Goal: Find specific page/section: Find specific page/section

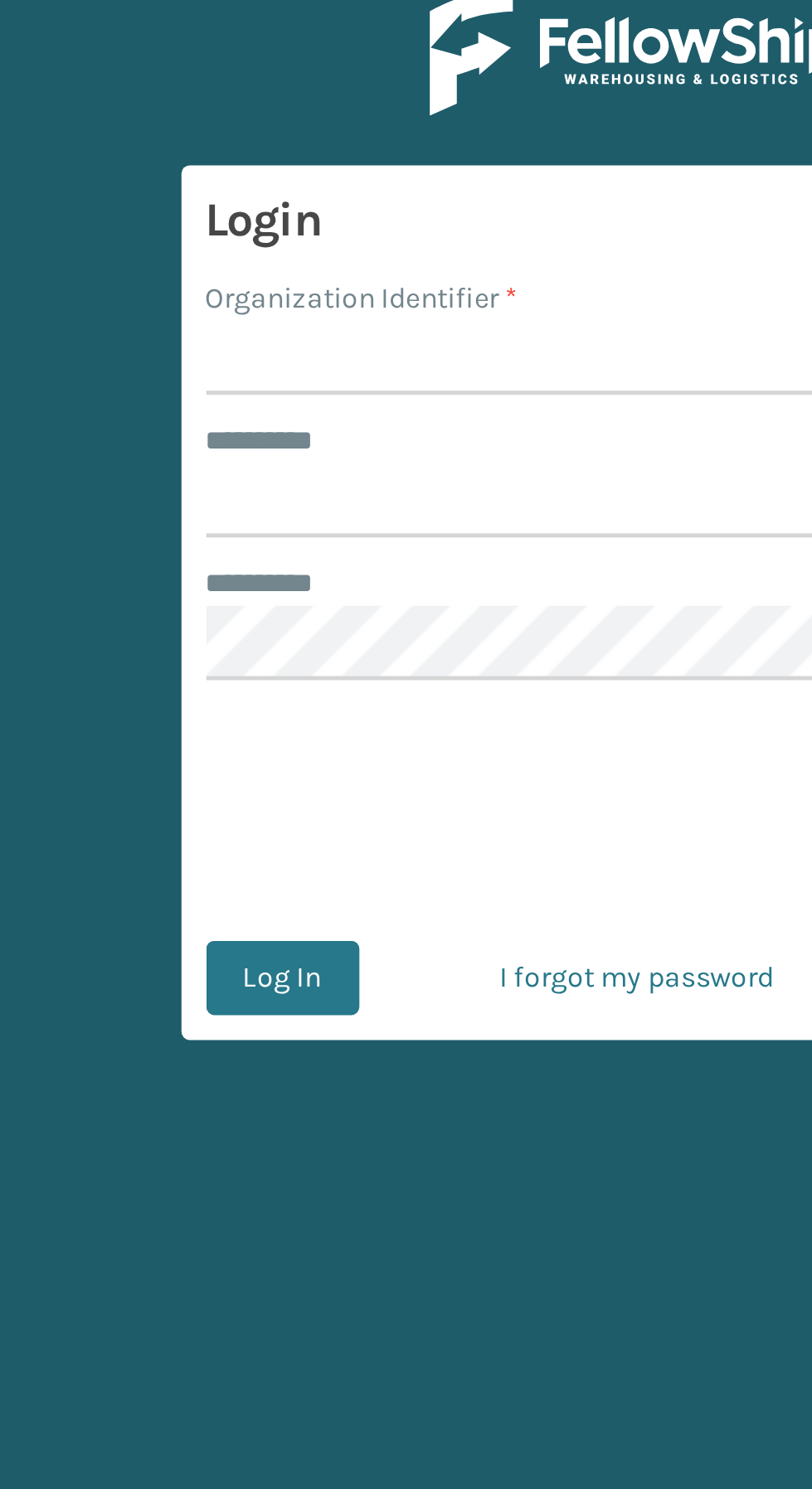
scroll to position [3, 0]
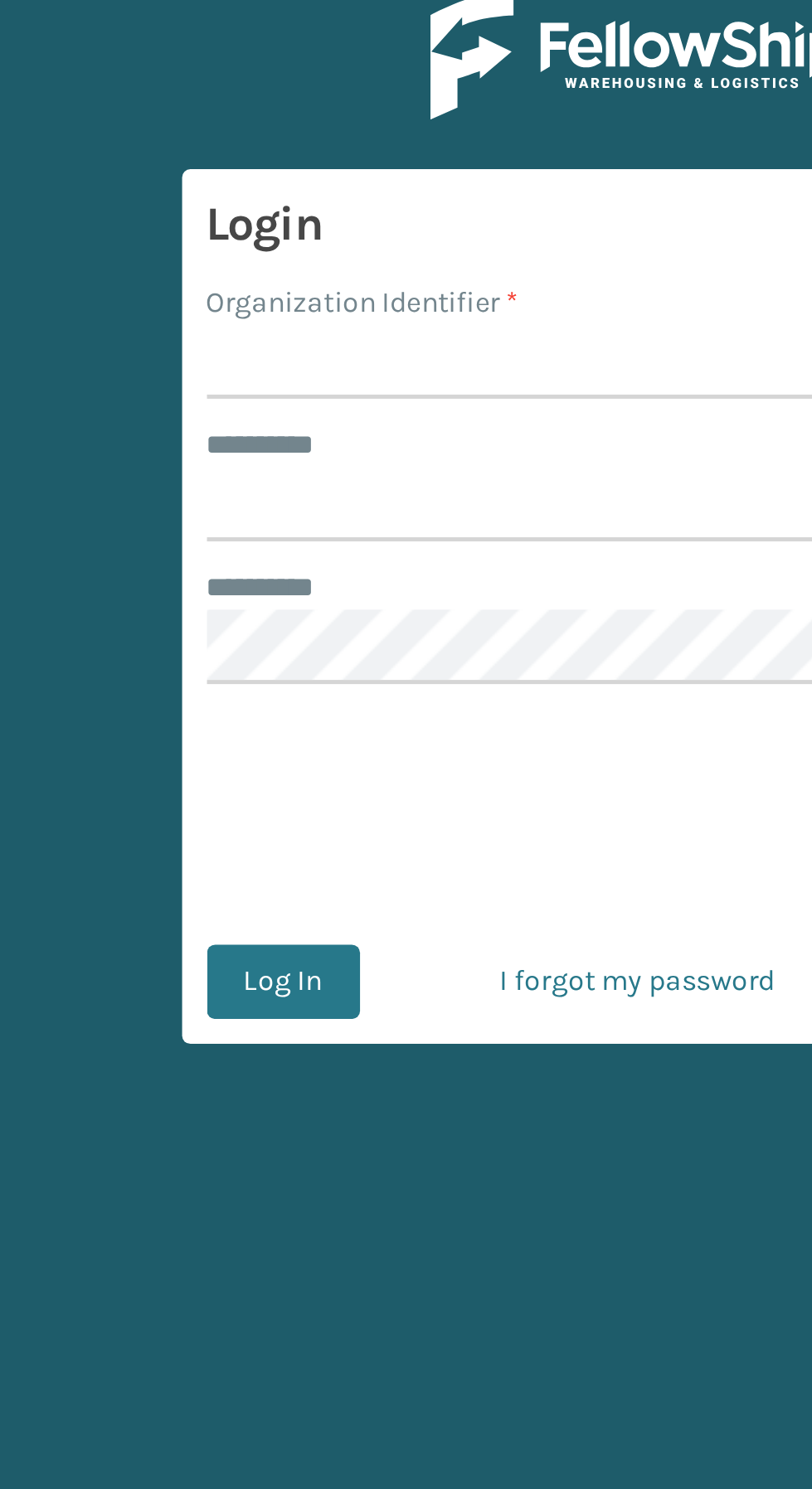
click at [255, 168] on input "Organization Identifier *" at bounding box center [406, 169] width 345 height 30
type input "SuperAdminOrganization"
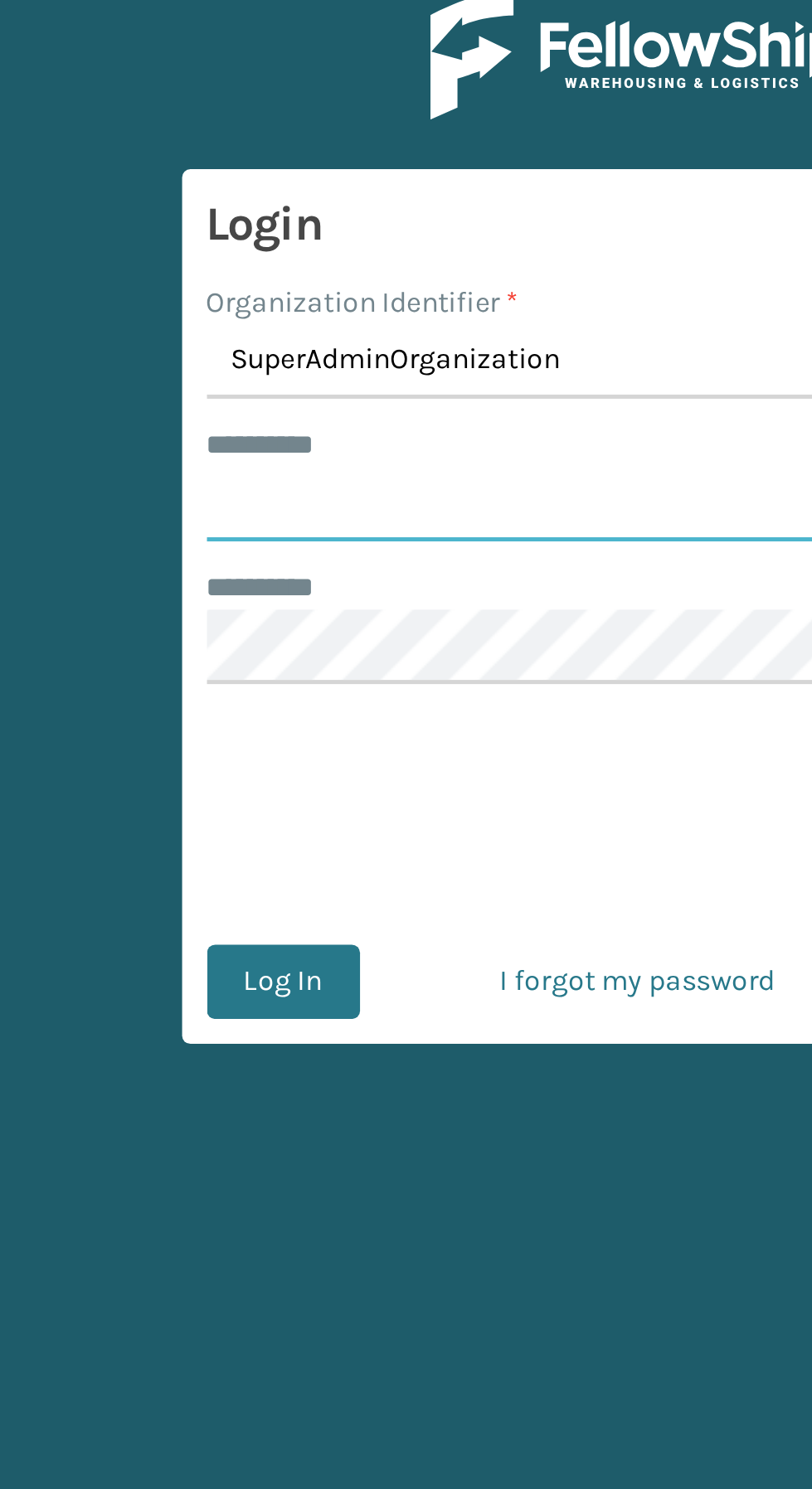
click at [253, 224] on input "******** *" at bounding box center [406, 226] width 345 height 30
type input "****"
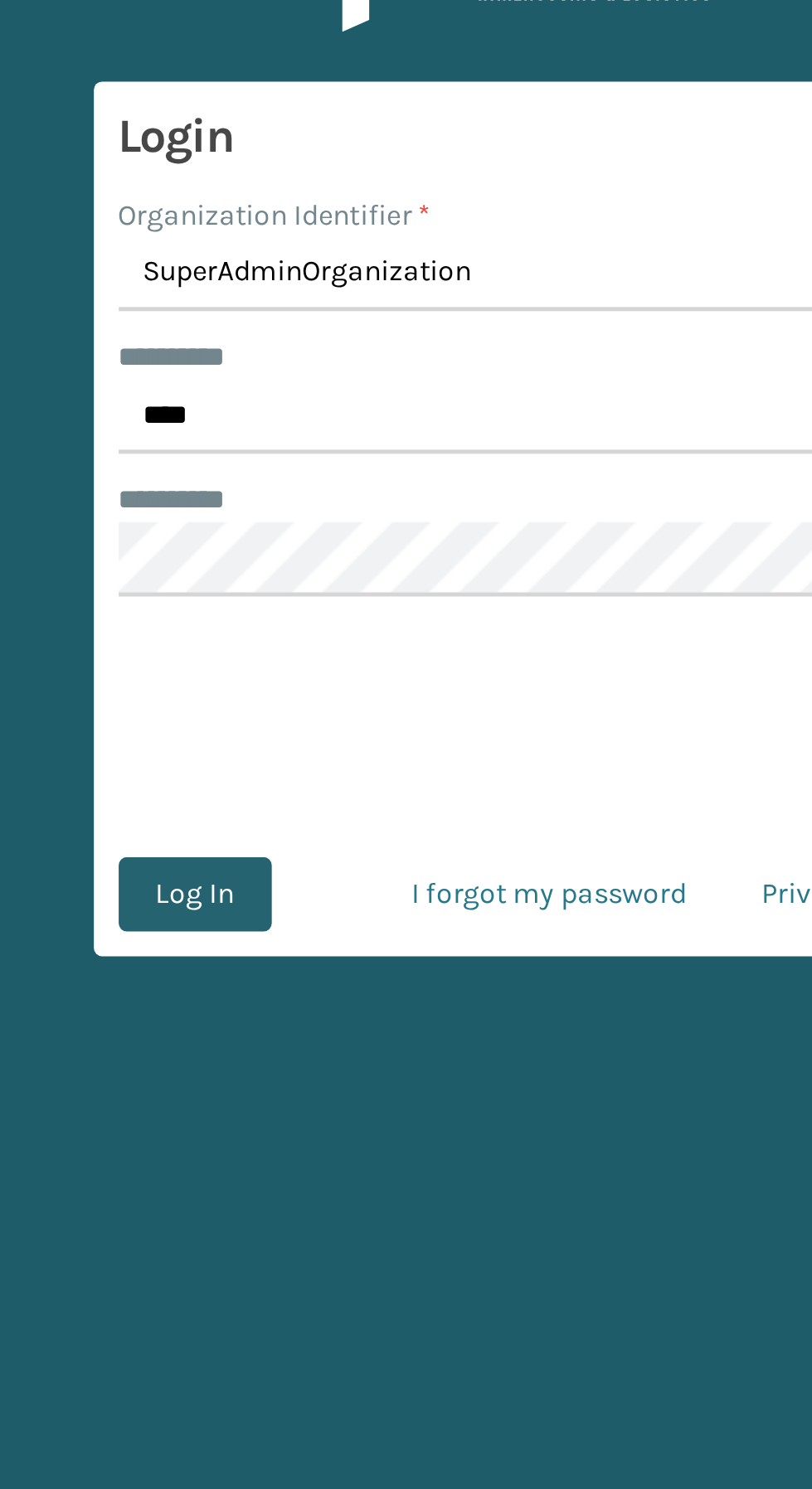
click at [262, 414] on button "Log In" at bounding box center [265, 418] width 62 height 30
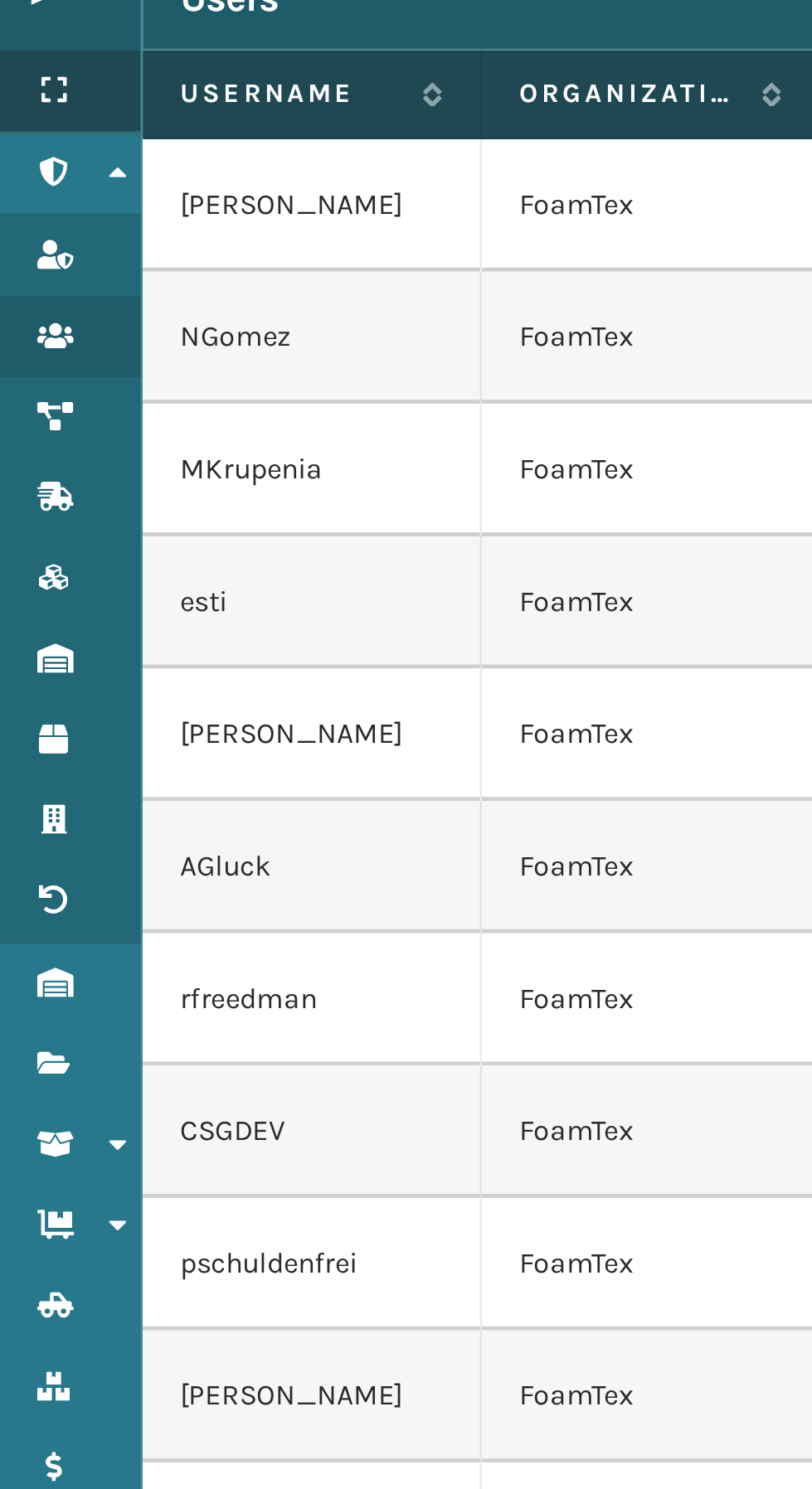
click at [27, 102] on icon at bounding box center [21, 99] width 13 height 12
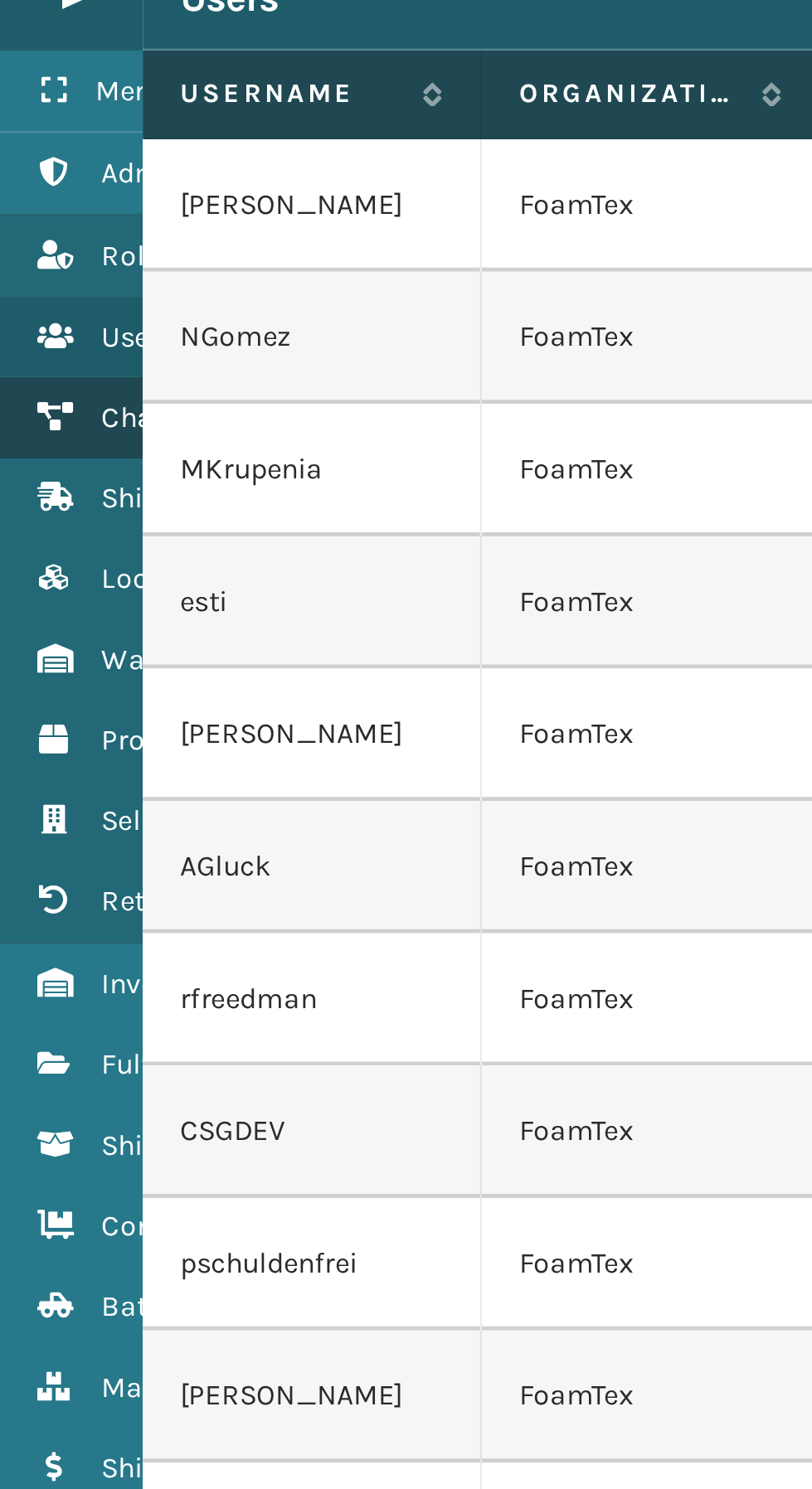
click at [28, 228] on icon at bounding box center [21, 230] width 13 height 12
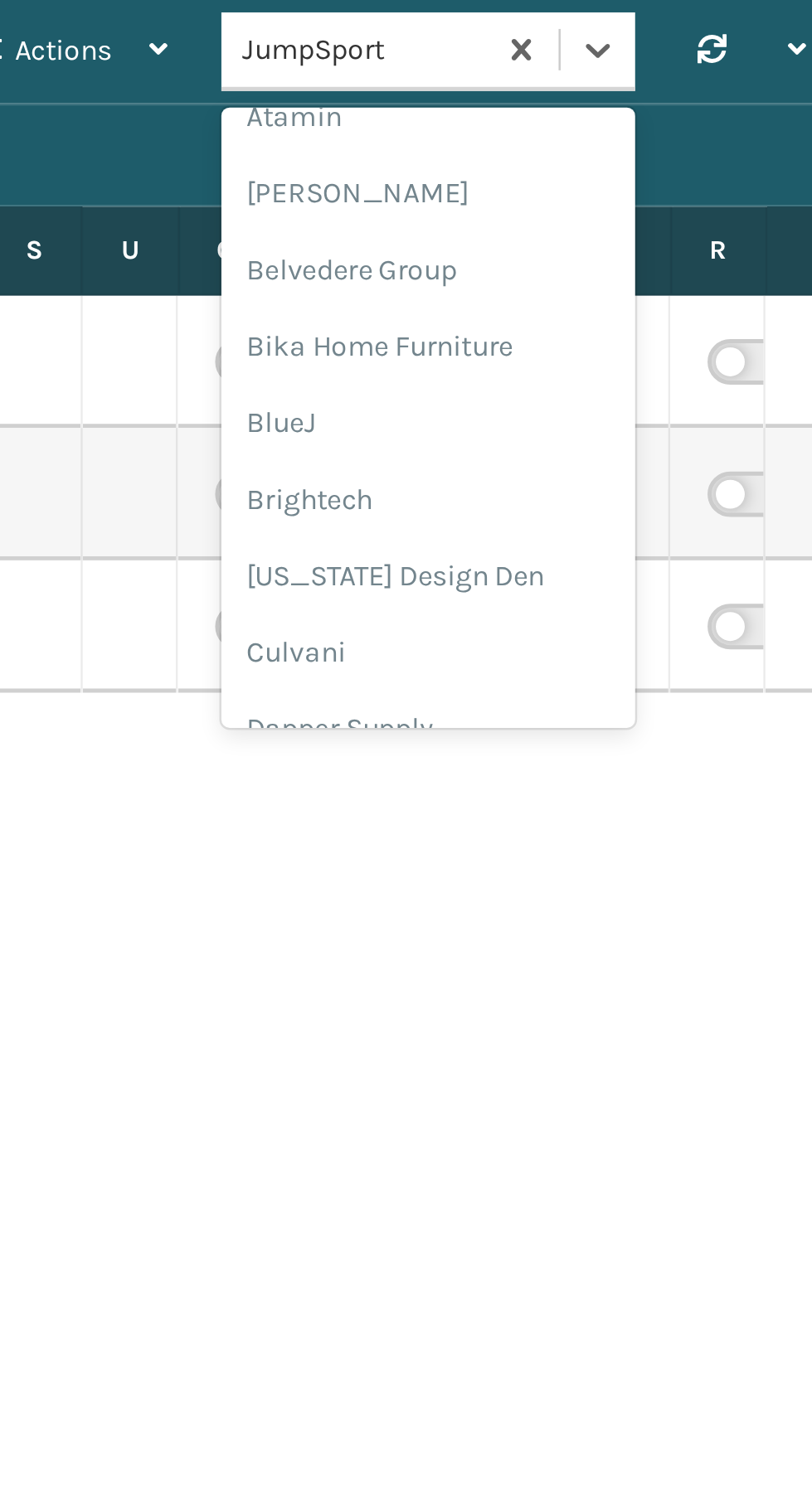
scroll to position [80, 0]
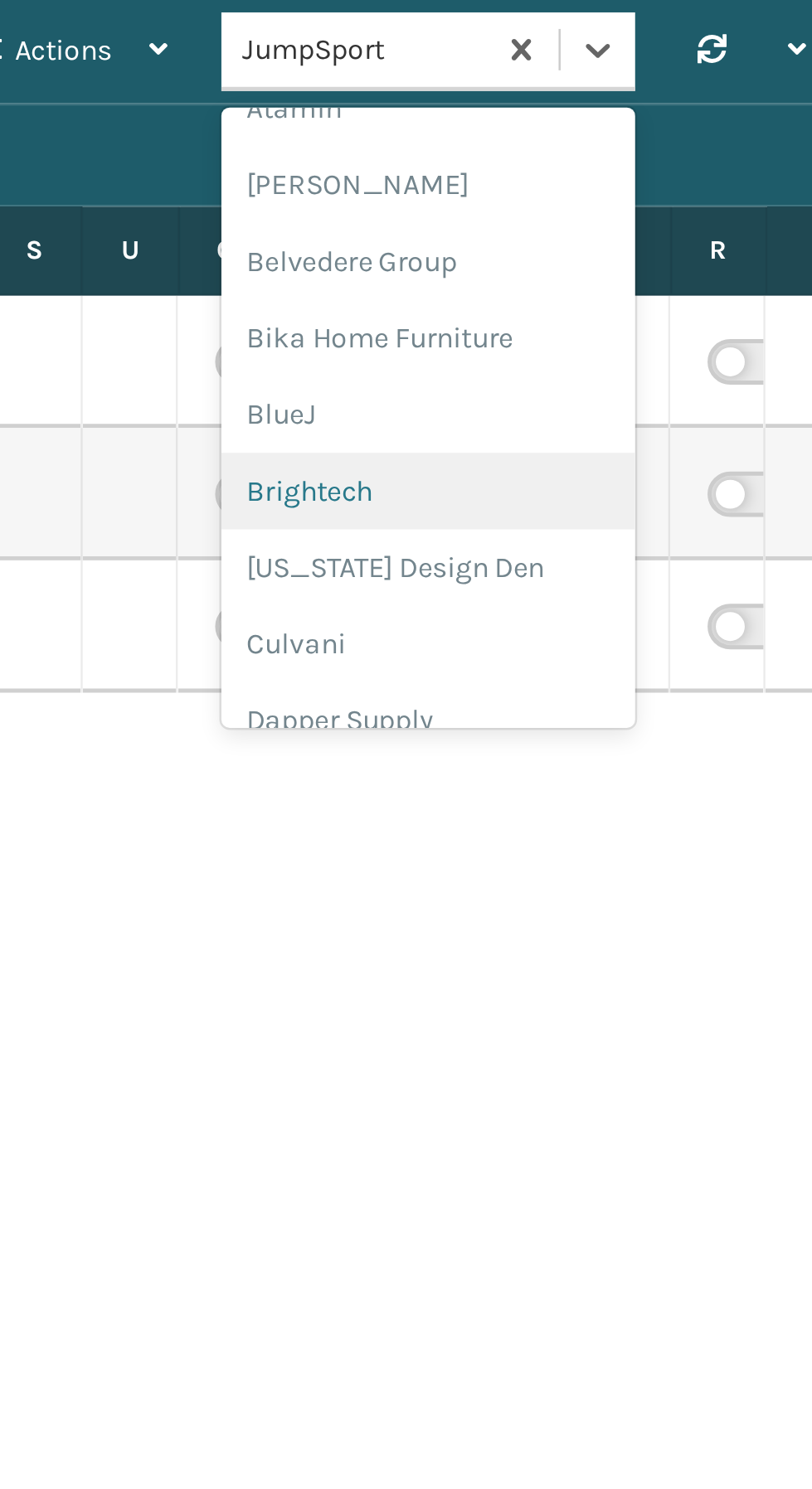
click at [504, 190] on div "Brightech" at bounding box center [551, 197] width 165 height 31
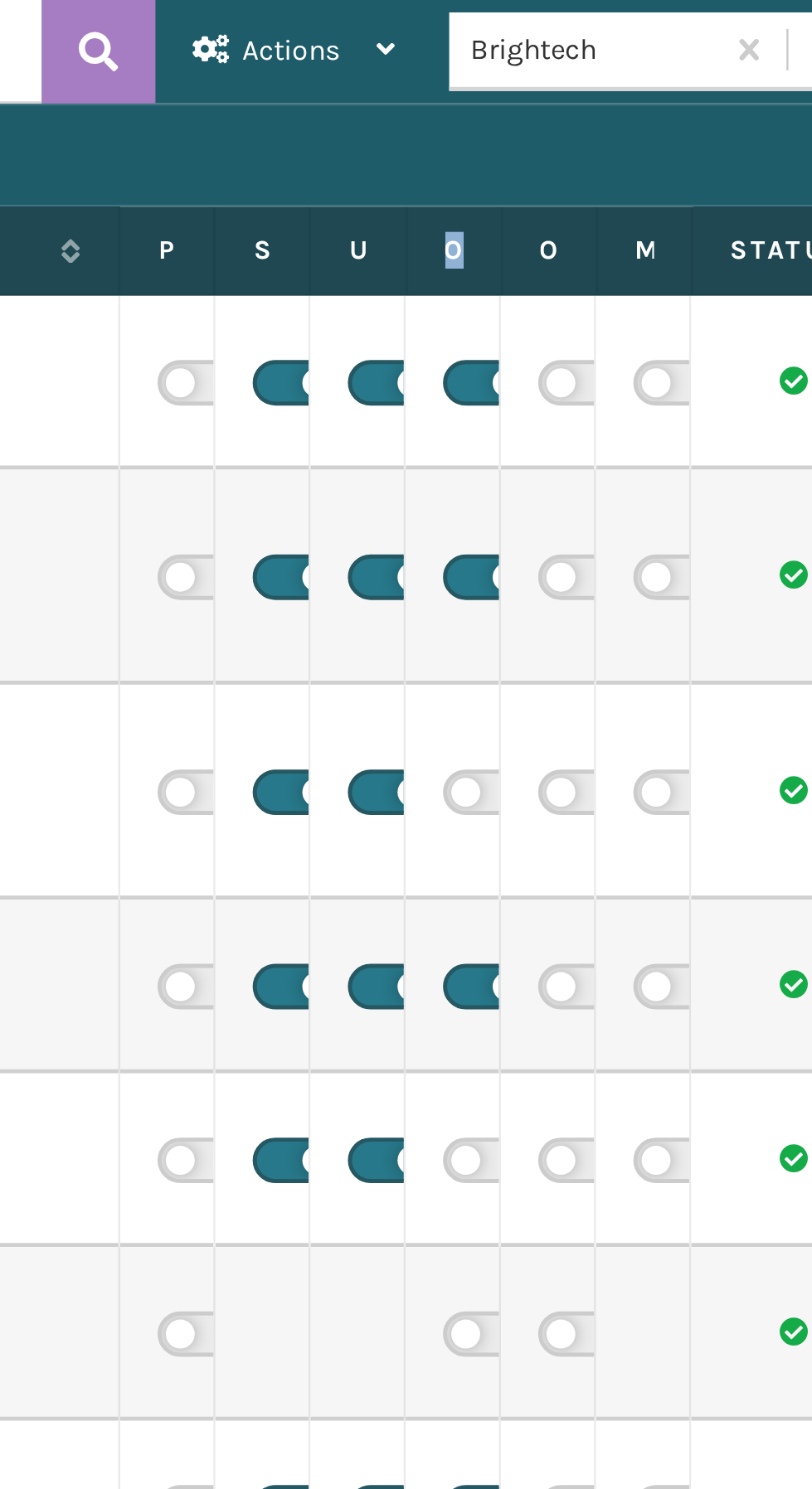
click at [472, 99] on label "Only Ship using Required Carrier Service" at bounding box center [471, 99] width 8 height 15
